Goal: Information Seeking & Learning: Find specific page/section

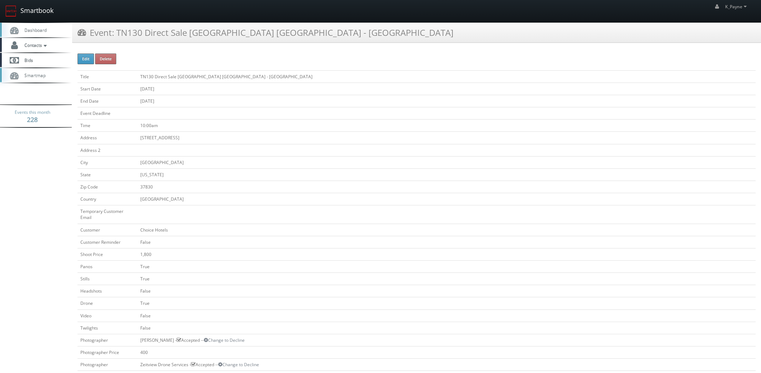
click at [30, 12] on link "Smartbook" at bounding box center [29, 11] width 59 height 22
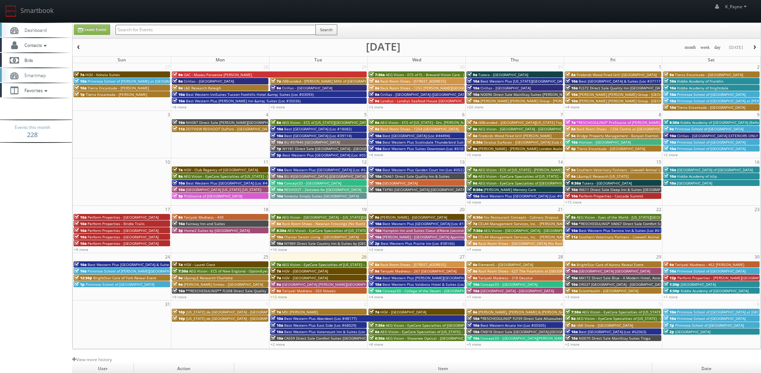
click at [159, 31] on input "text" at bounding box center [216, 30] width 200 height 10
type input "verterinary"
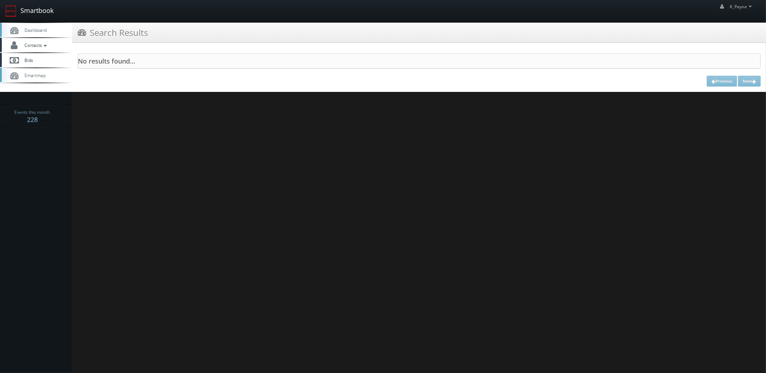
click at [34, 9] on link "Smartbook" at bounding box center [29, 11] width 59 height 22
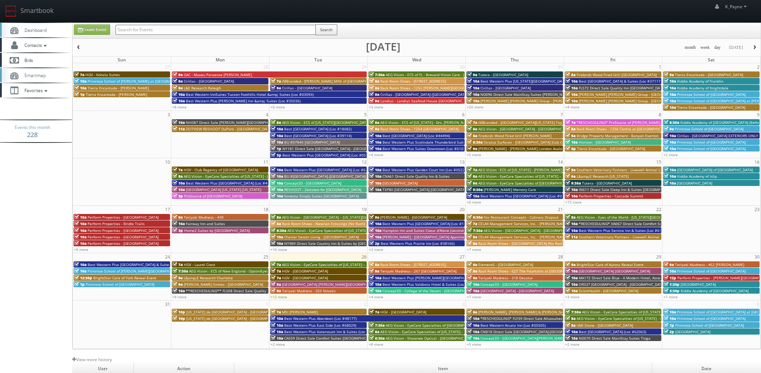
click at [140, 31] on input "text" at bounding box center [216, 30] width 200 height 10
type input "goodyear"
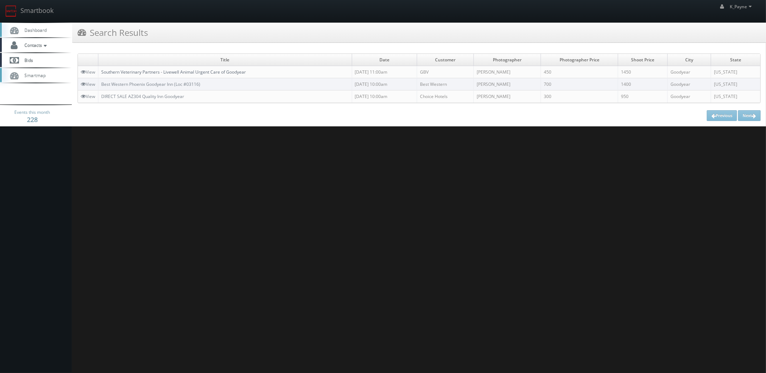
click at [216, 73] on link "Southern Veterinary Partners - Livewell Animal Urgent Care of Goodyear" at bounding box center [173, 72] width 145 height 6
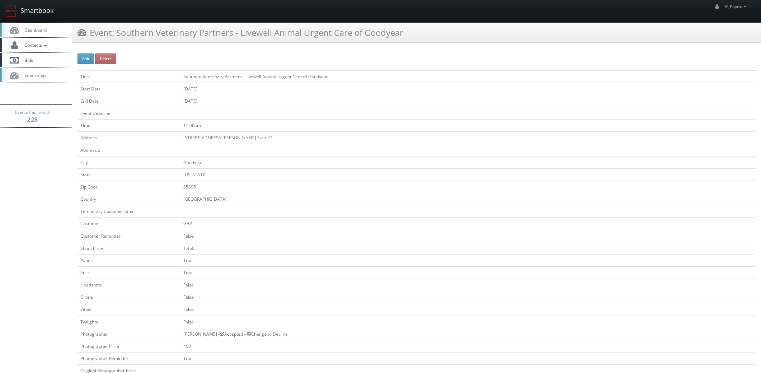
click at [33, 8] on link "Smartbook" at bounding box center [29, 11] width 59 height 22
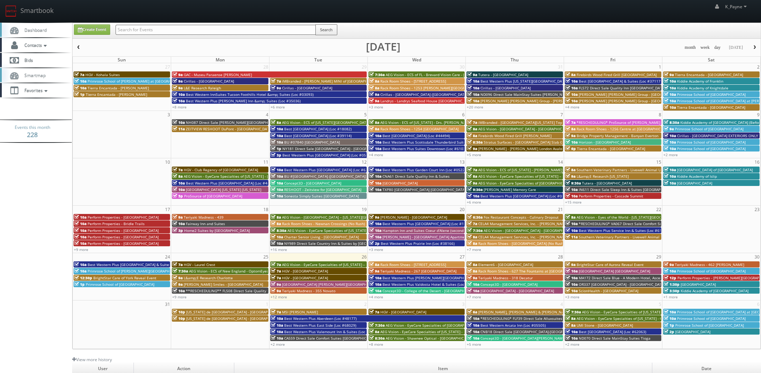
click at [183, 30] on input "text" at bounding box center [216, 30] width 200 height 10
type input "riverhouse"
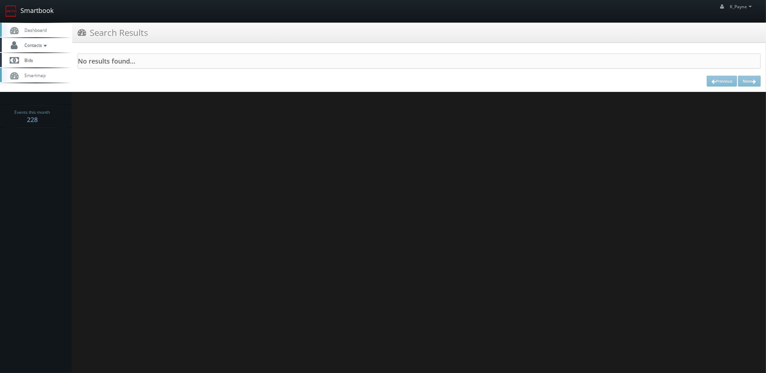
click at [39, 13] on link "Smartbook" at bounding box center [29, 11] width 59 height 22
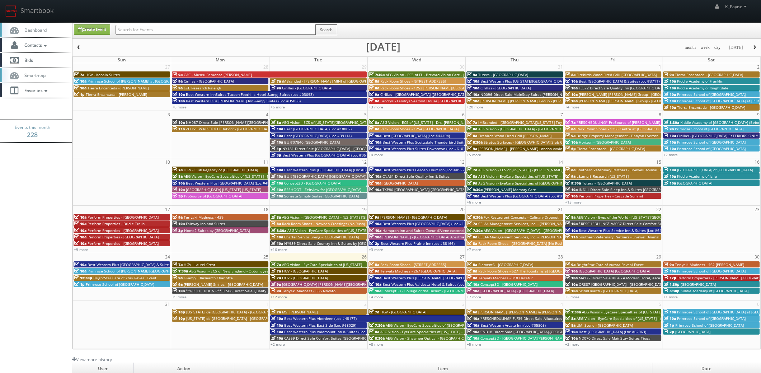
click at [155, 29] on input "text" at bounding box center [216, 30] width 200 height 10
type input "kushner"
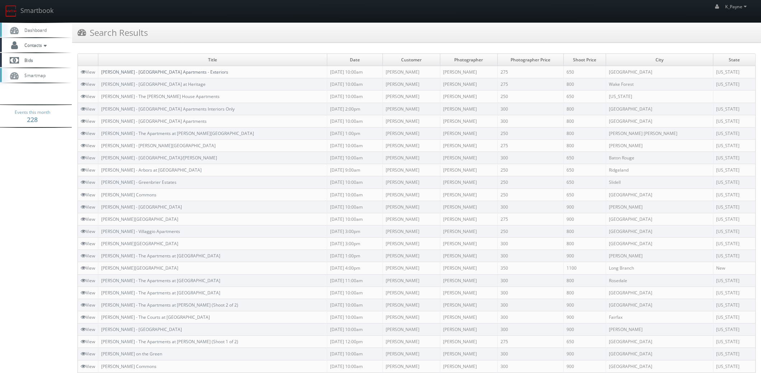
drag, startPoint x: 182, startPoint y: 72, endPoint x: 183, endPoint y: 84, distance: 12.3
click at [182, 72] on link "[PERSON_NAME] - [GEOGRAPHIC_DATA] Apartments - Exteriors" at bounding box center [164, 72] width 127 height 6
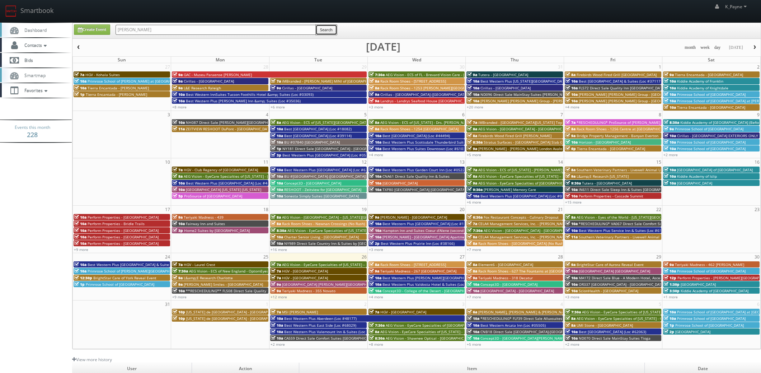
click at [326, 30] on button "Search" at bounding box center [327, 29] width 22 height 11
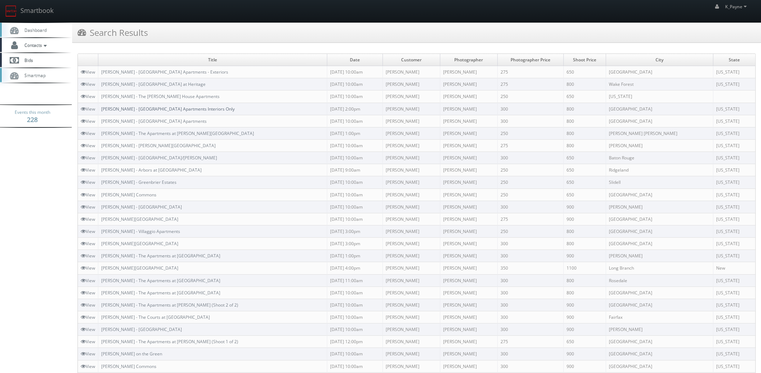
click at [165, 108] on link "[PERSON_NAME] - [GEOGRAPHIC_DATA] Apartments Interiors Only" at bounding box center [168, 109] width 134 height 6
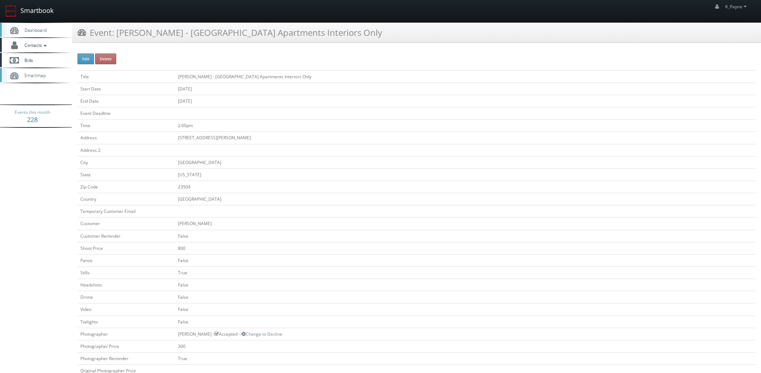
click at [39, 13] on link "Smartbook" at bounding box center [29, 11] width 59 height 22
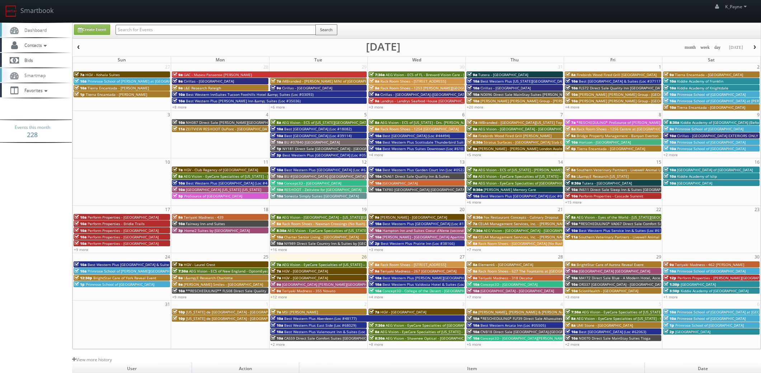
click at [133, 29] on input "text" at bounding box center [216, 30] width 200 height 10
type input "61094"
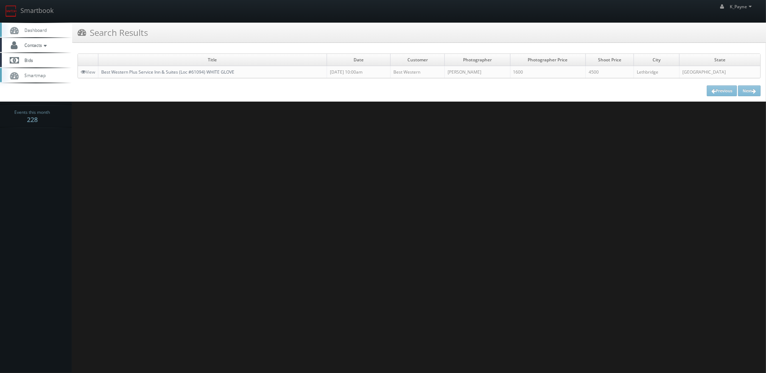
click at [159, 73] on link "Best Western Plus Service Inn & Suites (Loc #61094) WHITE GLOVE" at bounding box center [167, 72] width 133 height 6
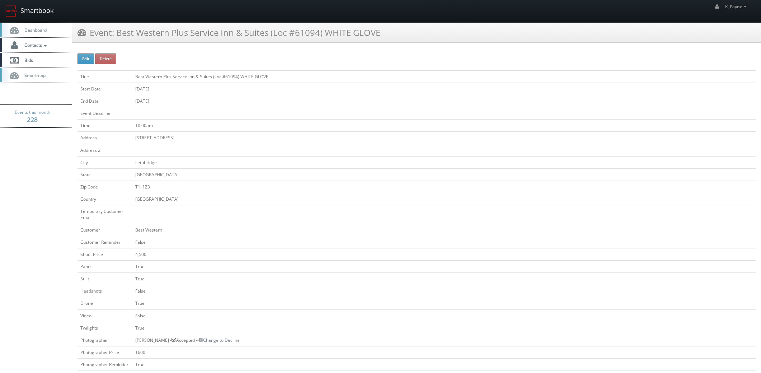
click at [42, 12] on link "Smartbook" at bounding box center [29, 11] width 59 height 22
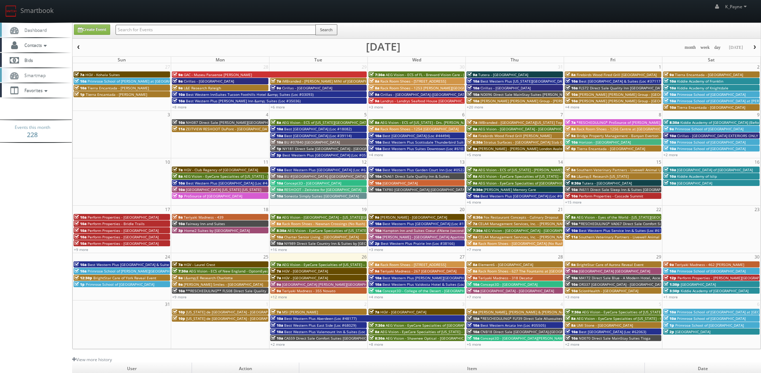
click at [132, 27] on input "text" at bounding box center [216, 30] width 200 height 10
type input "goodyear"
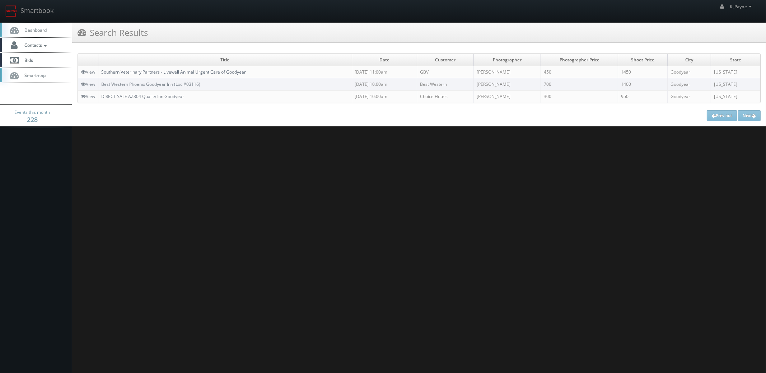
click at [183, 71] on link "Southern Veterinary Partners - Livewell Animal Urgent Care of Goodyear" at bounding box center [173, 72] width 145 height 6
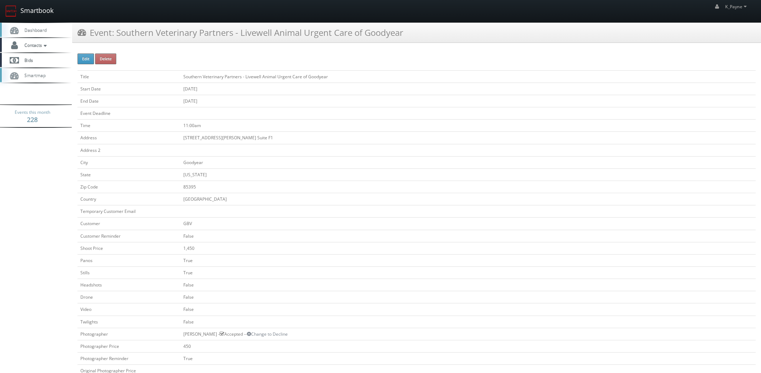
click at [30, 6] on link "Smartbook" at bounding box center [29, 11] width 59 height 22
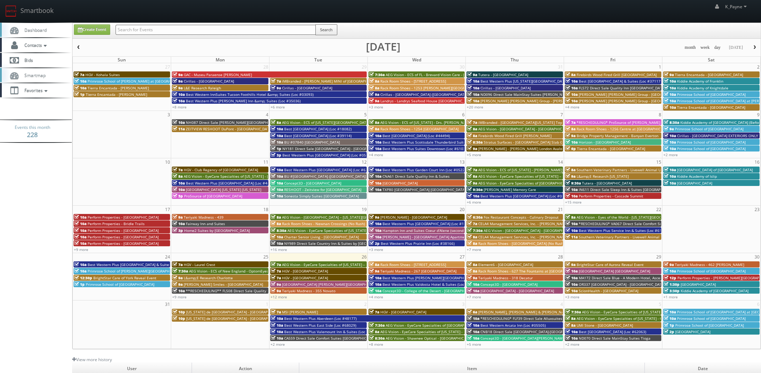
click at [158, 29] on input "text" at bounding box center [216, 30] width 200 height 10
type input "horizon"
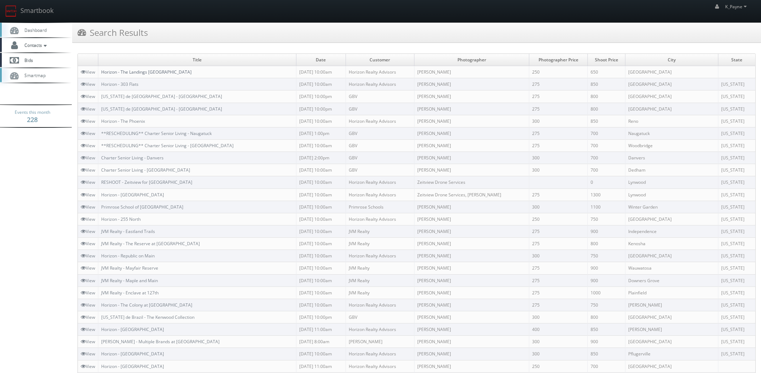
click at [140, 72] on link "Horizon - The Landings [GEOGRAPHIC_DATA]" at bounding box center [146, 72] width 90 height 6
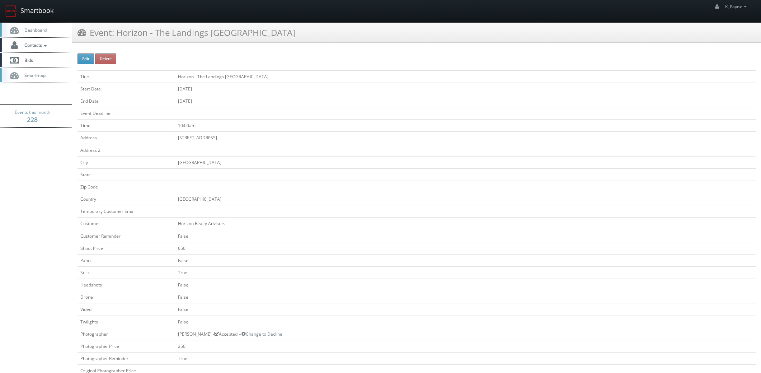
click at [42, 14] on link "Smartbook" at bounding box center [29, 11] width 59 height 22
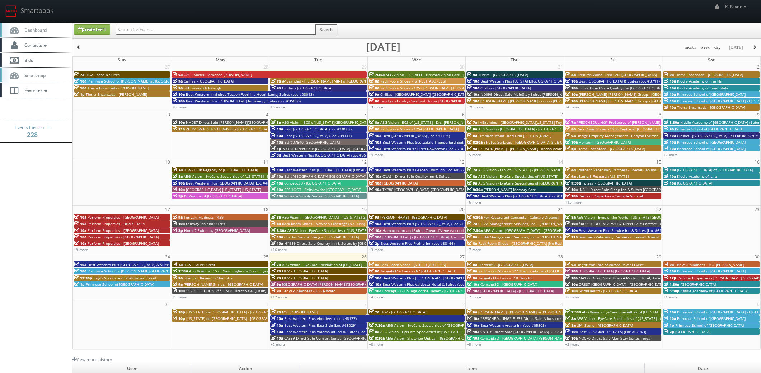
click at [156, 29] on input "text" at bounding box center [216, 30] width 200 height 10
type input "north camppus"
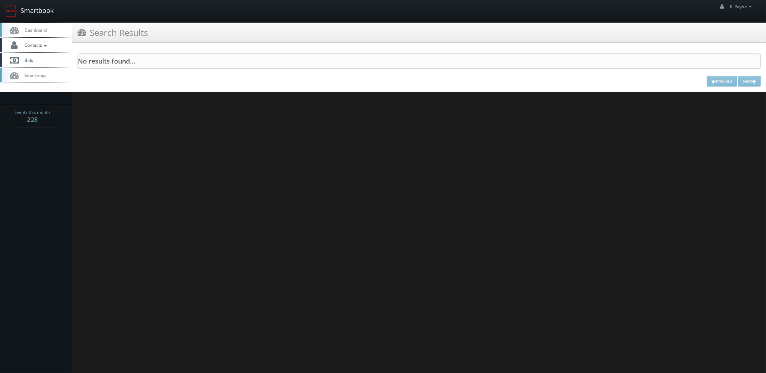
click at [31, 6] on link "Smartbook" at bounding box center [29, 11] width 59 height 22
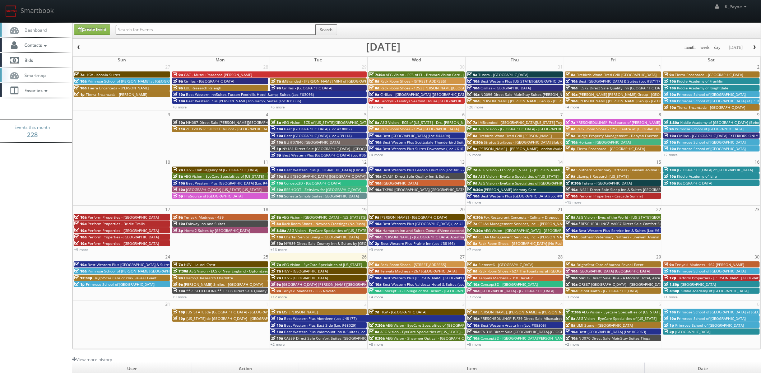
click at [149, 27] on input "text" at bounding box center [216, 30] width 200 height 10
type input "north campus"
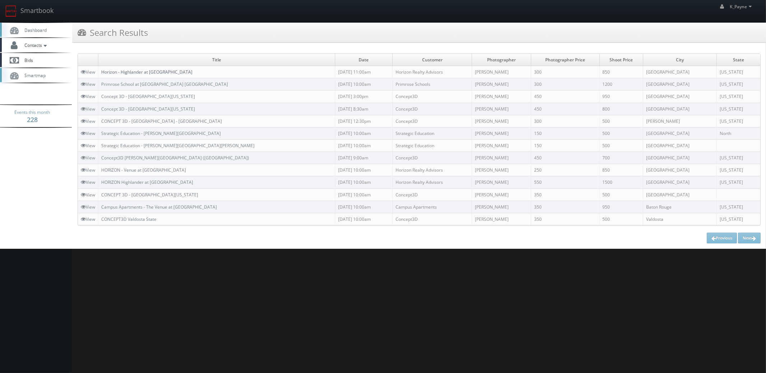
click at [157, 71] on link "Horizon - Highlander at North Campus" at bounding box center [146, 72] width 91 height 6
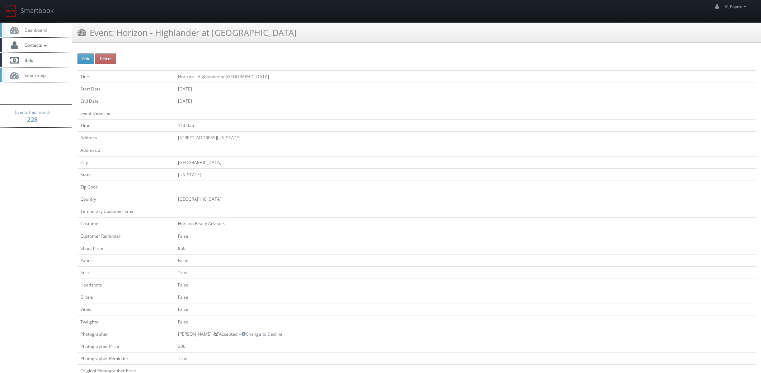
drag, startPoint x: 281, startPoint y: 29, endPoint x: 119, endPoint y: 41, distance: 162.0
click at [119, 41] on div "Event: Horizon - Highlander at [GEOGRAPHIC_DATA]" at bounding box center [416, 33] width 689 height 20
click at [311, 154] on td at bounding box center [465, 150] width 581 height 12
click at [33, 13] on link "Smartbook" at bounding box center [29, 11] width 59 height 22
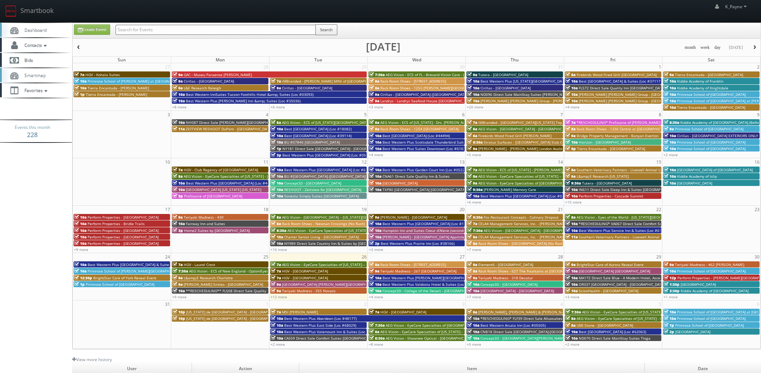
click at [134, 29] on input "text" at bounding box center [216, 30] width 200 height 10
type input "burlington"
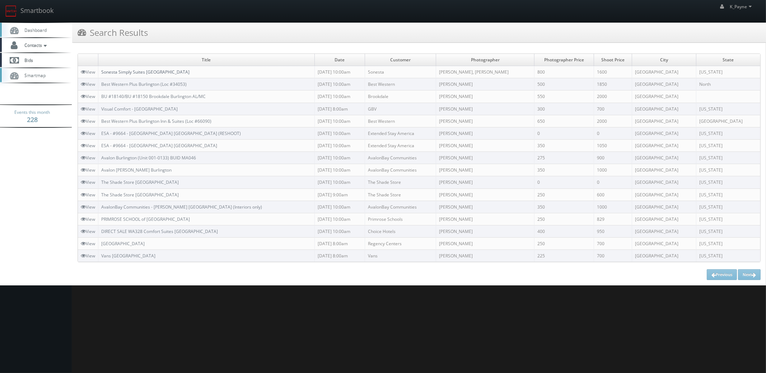
click at [140, 72] on link "Sonesta Simply Suites [GEOGRAPHIC_DATA]" at bounding box center [145, 72] width 88 height 6
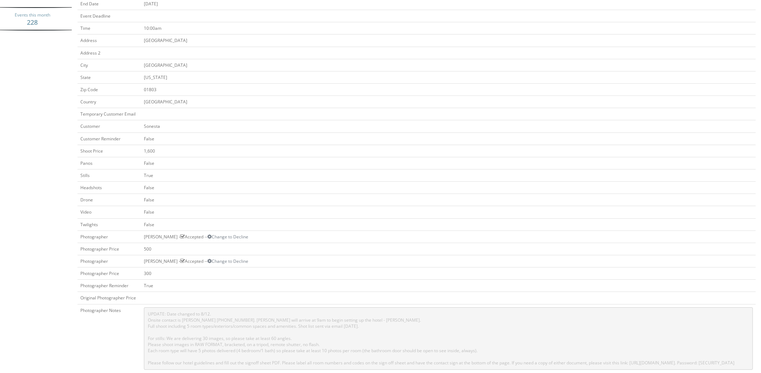
scroll to position [179, 0]
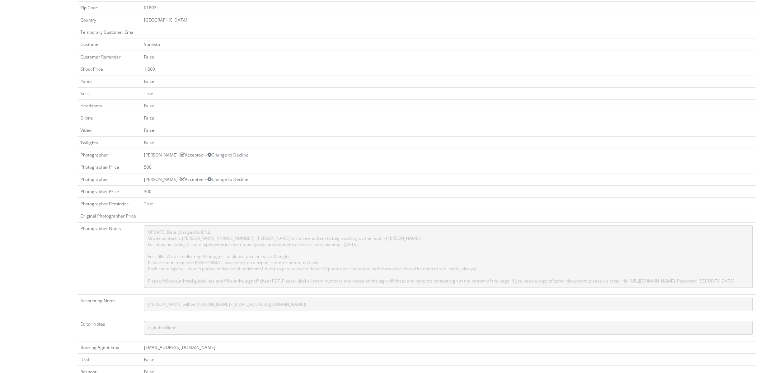
click at [484, 212] on td at bounding box center [448, 216] width 615 height 12
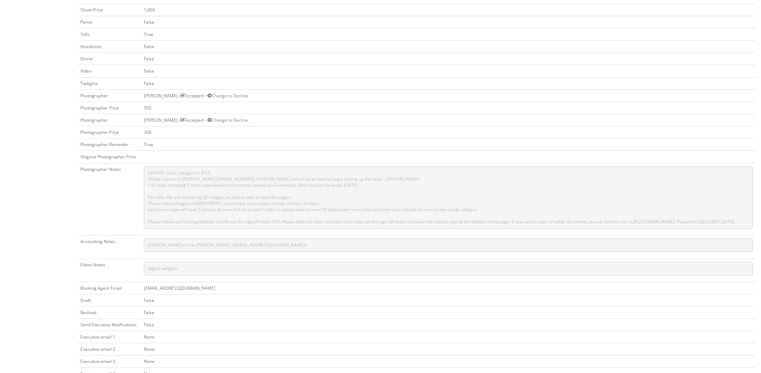
scroll to position [251, 0]
